Goal: Navigation & Orientation: Find specific page/section

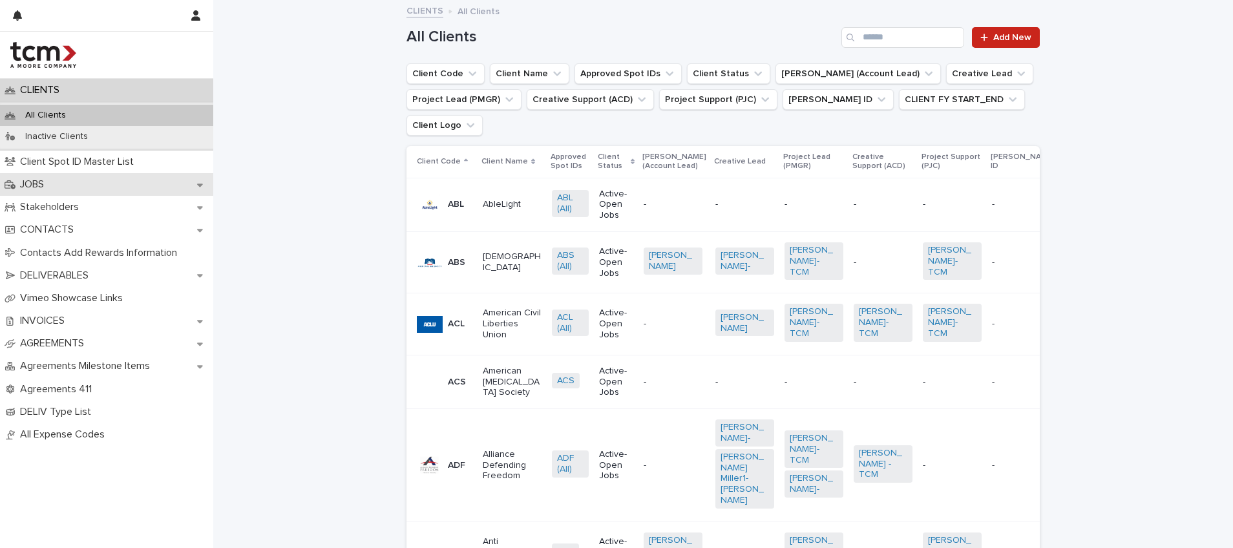
click at [67, 180] on div "JOBS" at bounding box center [106, 184] width 213 height 23
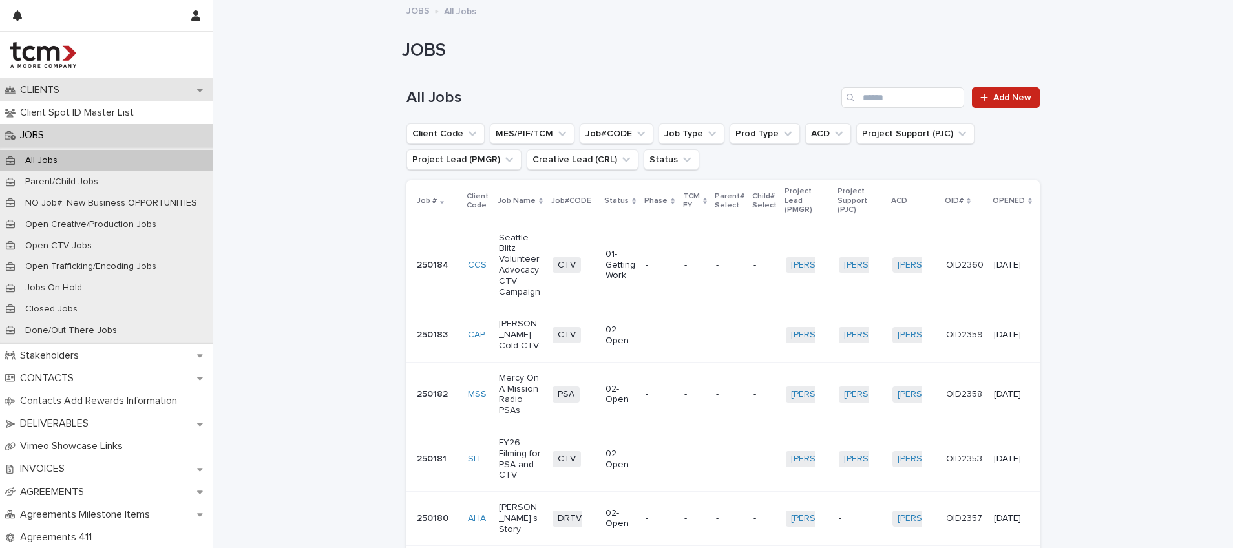
click at [37, 90] on p "CLIENTS" at bounding box center [42, 90] width 55 height 12
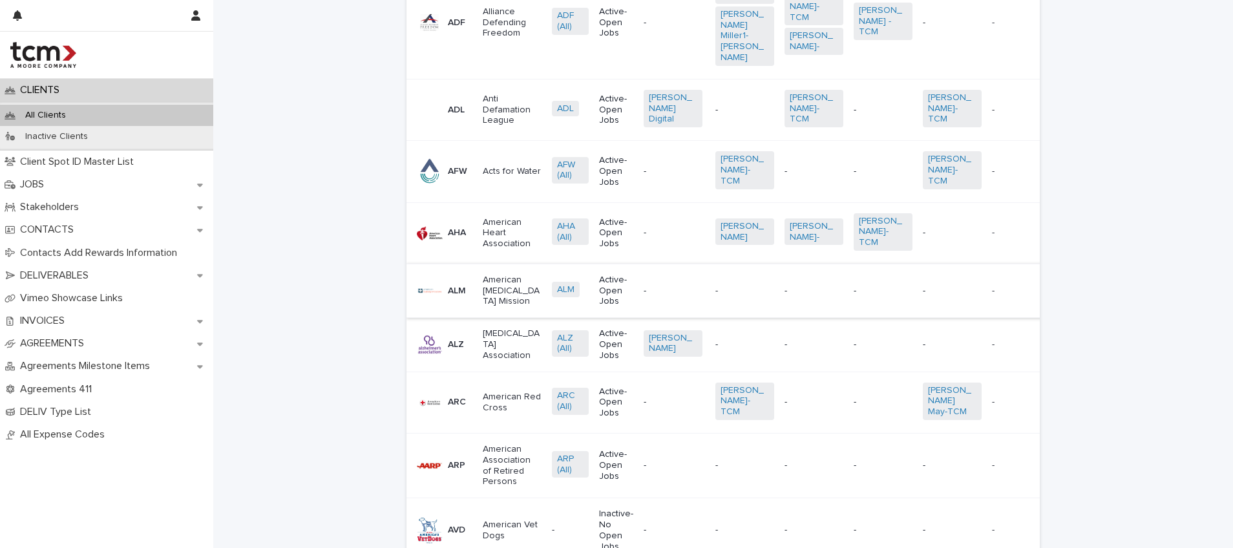
scroll to position [1064, 0]
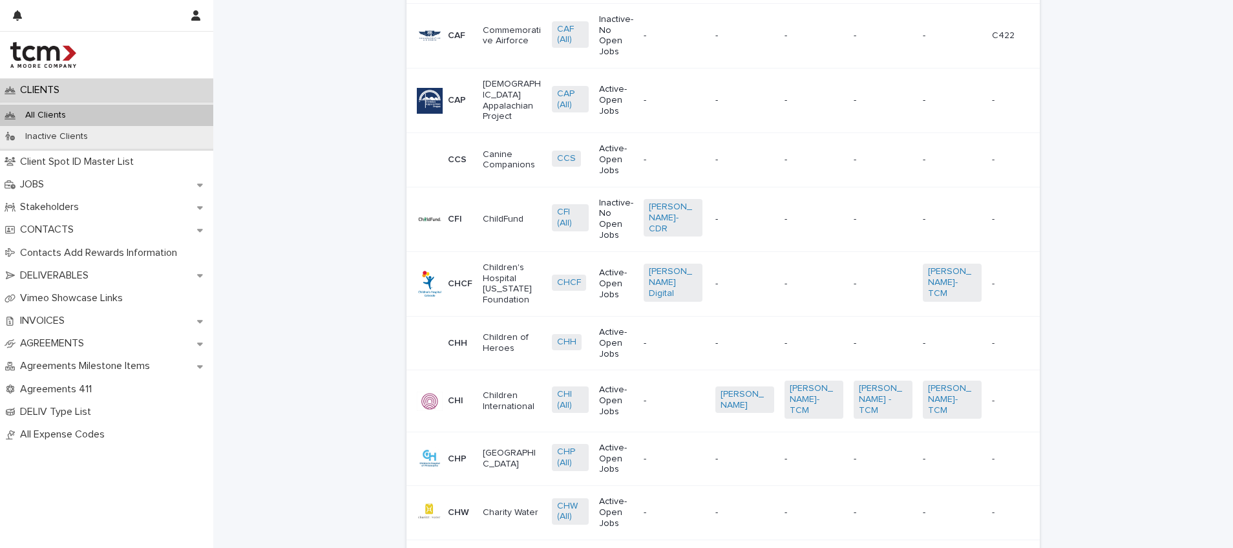
click at [690, 176] on td "-" at bounding box center [675, 160] width 72 height 54
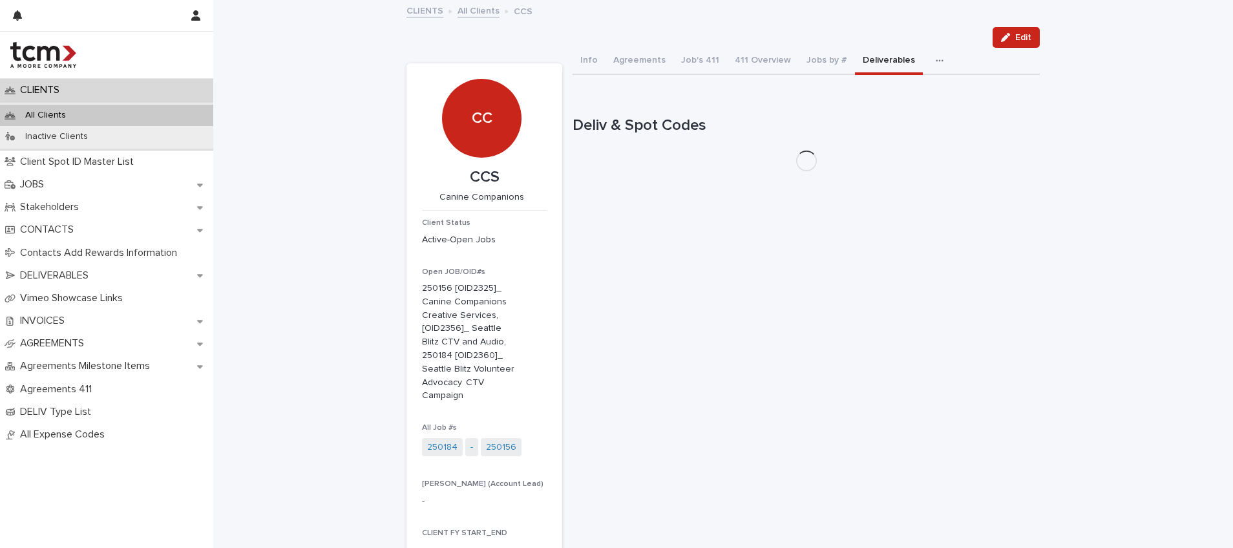
click at [855, 64] on button "Deliverables" at bounding box center [889, 61] width 68 height 27
click at [800, 63] on button "Jobs by #" at bounding box center [827, 61] width 56 height 27
